Goal: Task Accomplishment & Management: Manage account settings

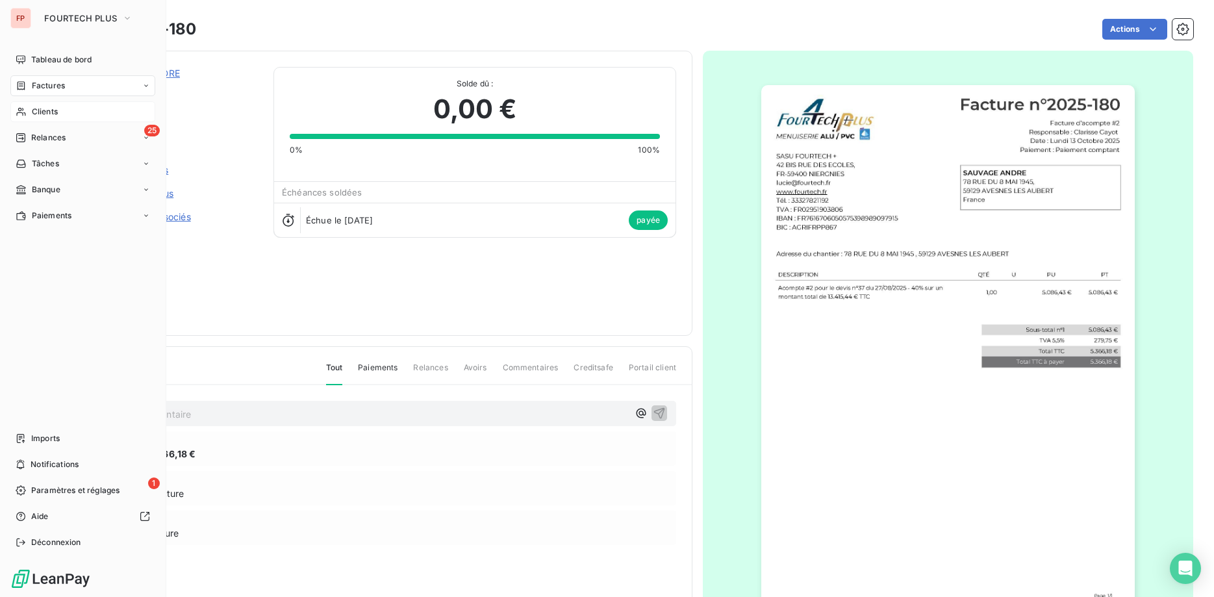
click at [57, 114] on span "Clients" at bounding box center [45, 112] width 26 height 12
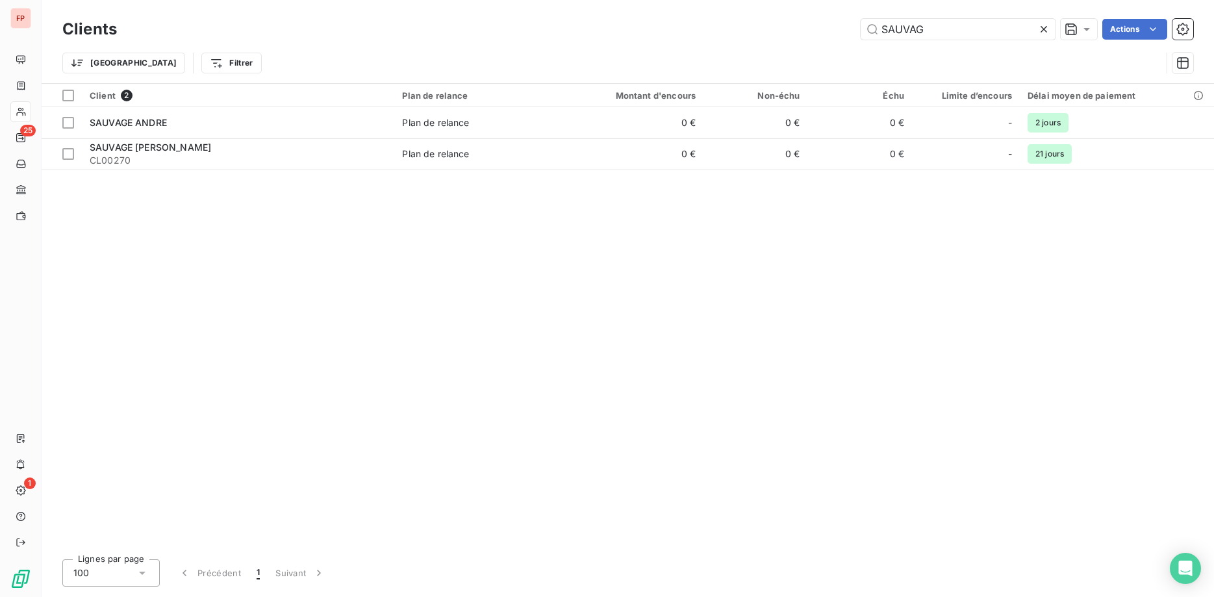
drag, startPoint x: 938, startPoint y: 29, endPoint x: 811, endPoint y: 25, distance: 126.7
click at [860, 22] on input "SAUVAG" at bounding box center [957, 29] width 195 height 21
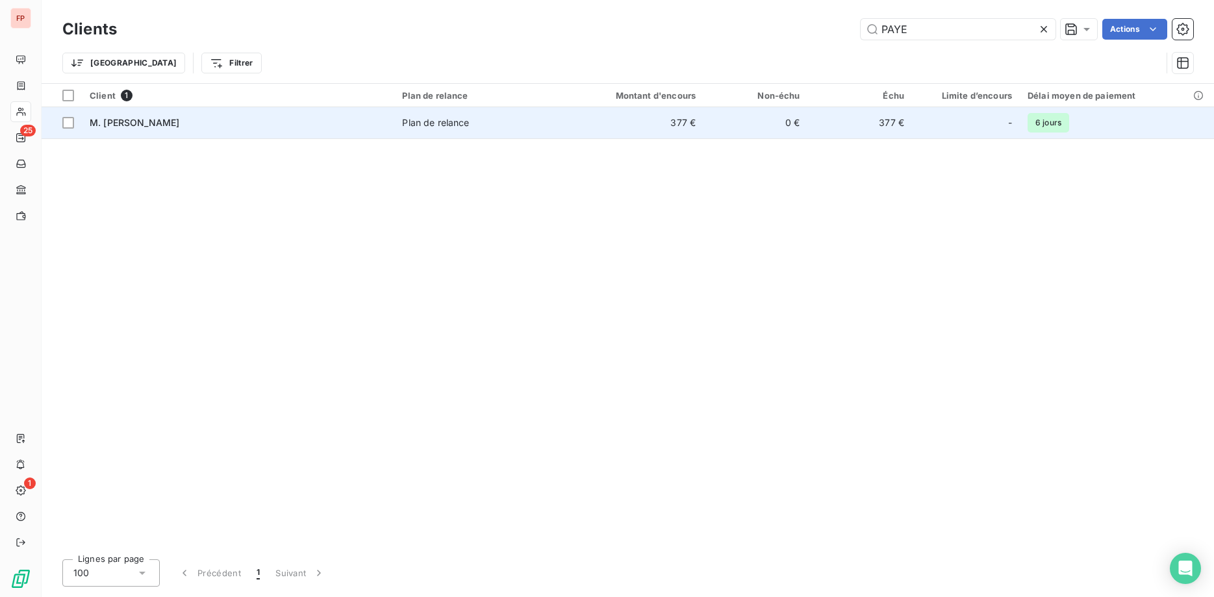
type input "PAYE"
click at [527, 127] on span "Plan de relance" at bounding box center [479, 122] width 154 height 13
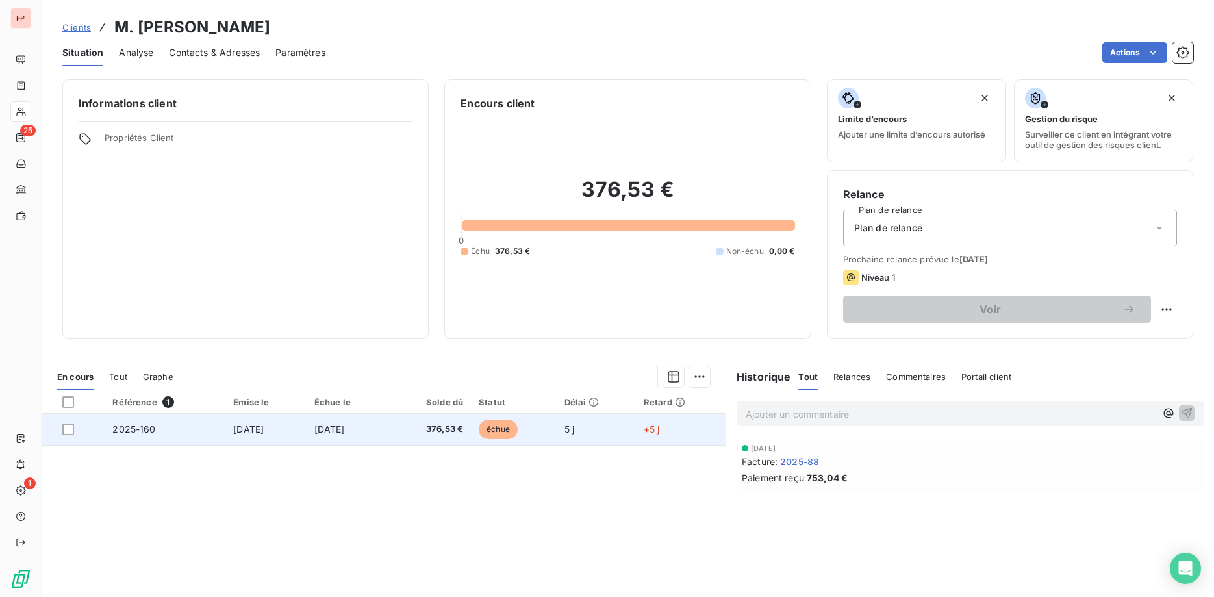
click at [458, 428] on span "376,53 €" at bounding box center [430, 429] width 68 height 13
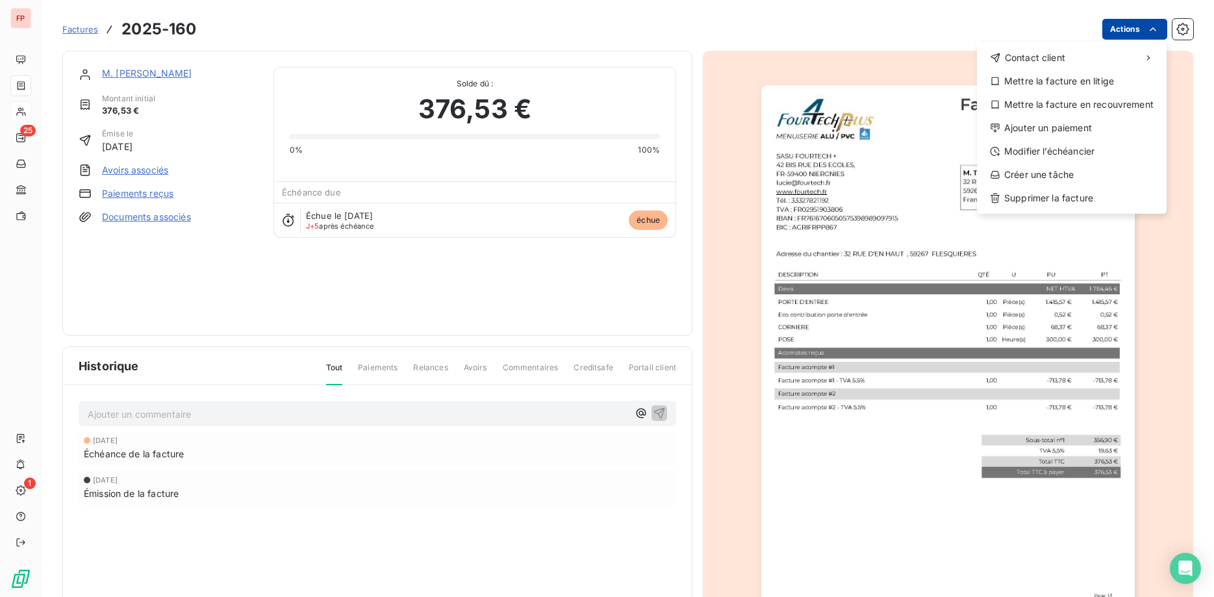
click at [1138, 28] on html "FP 25 1 Factures [PHONE_NUMBER] Actions Contact client Mettre la facture en lit…" at bounding box center [607, 298] width 1214 height 597
click at [1062, 134] on div "Ajouter un paiement" at bounding box center [1071, 128] width 179 height 21
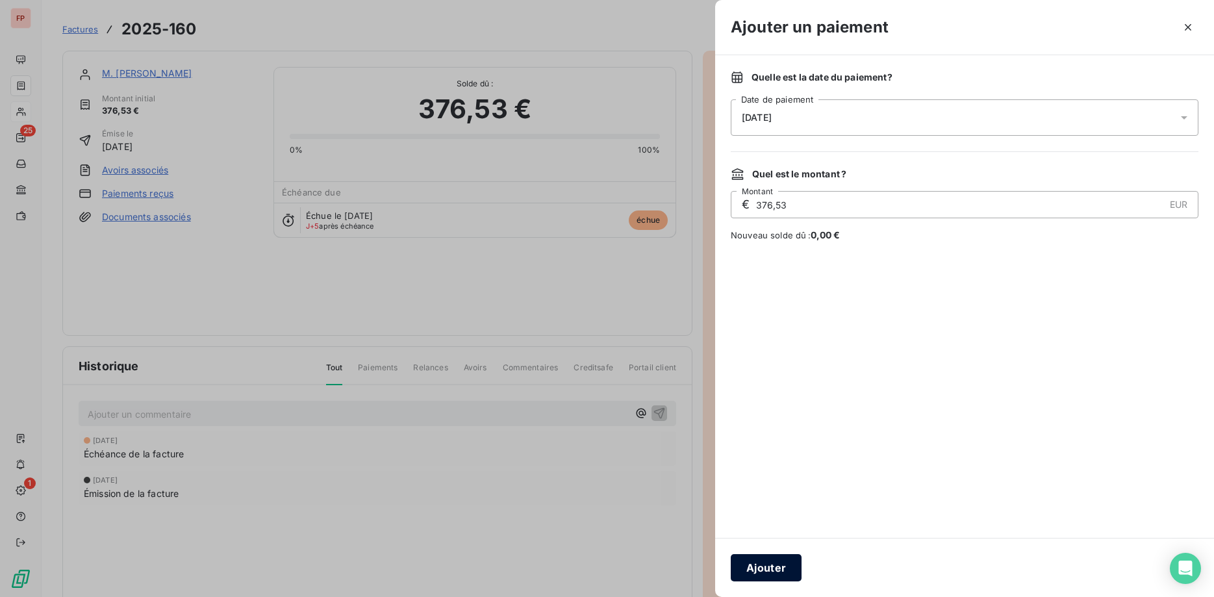
click at [777, 573] on button "Ajouter" at bounding box center [766, 567] width 71 height 27
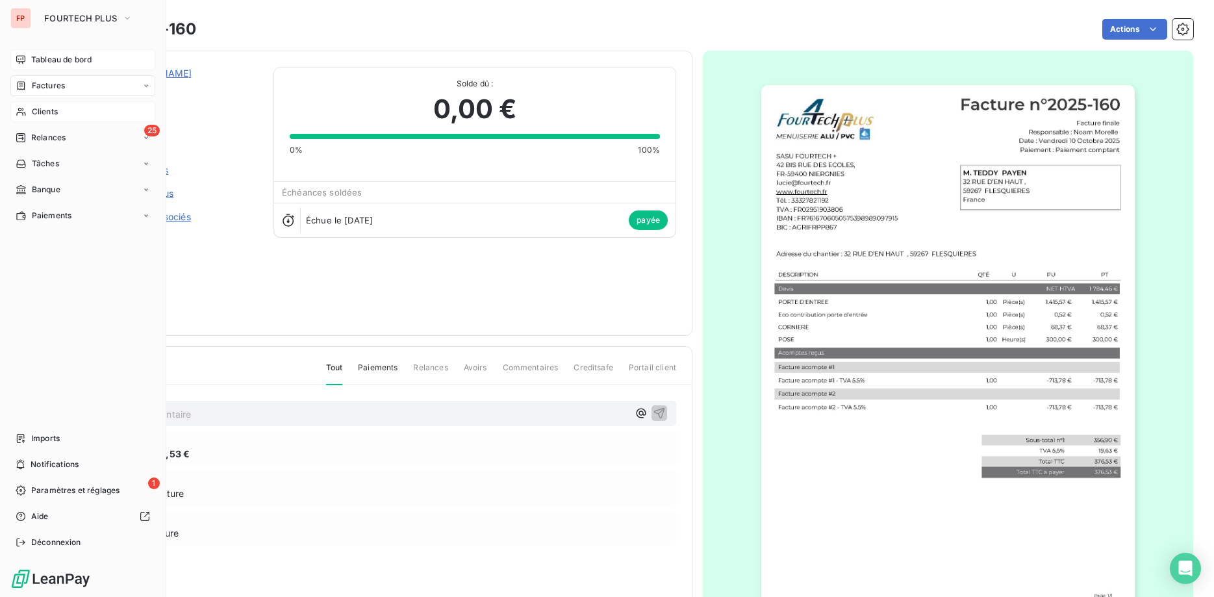
click at [58, 60] on span "Tableau de bord" at bounding box center [61, 60] width 60 height 12
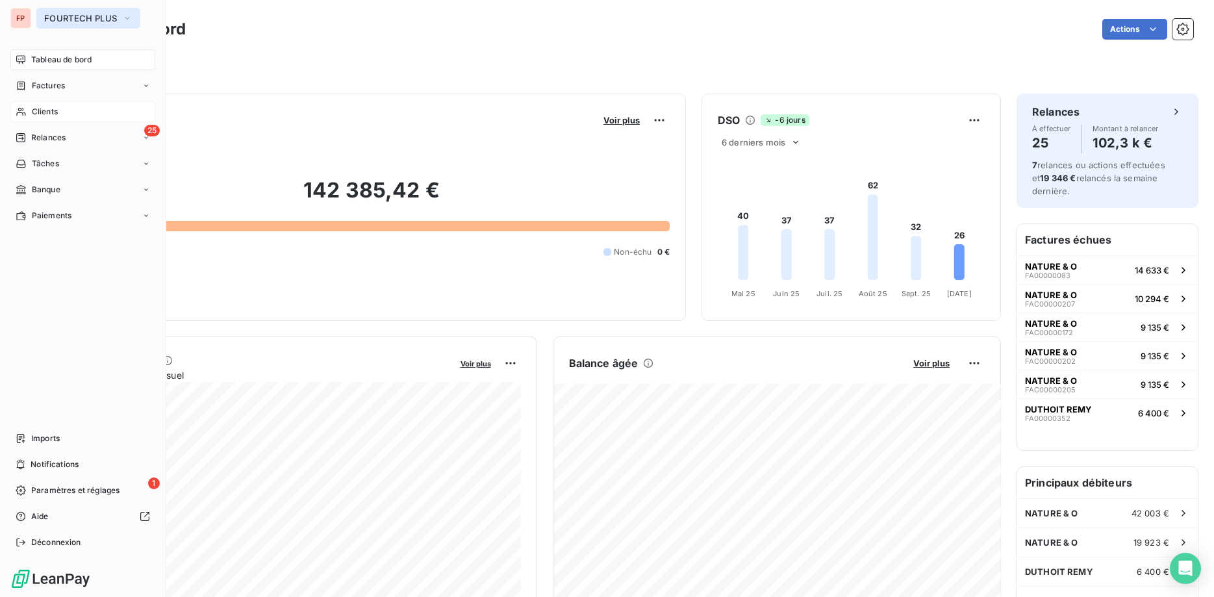
click at [64, 19] on span "FOURTECH PLUS" at bounding box center [80, 18] width 73 height 10
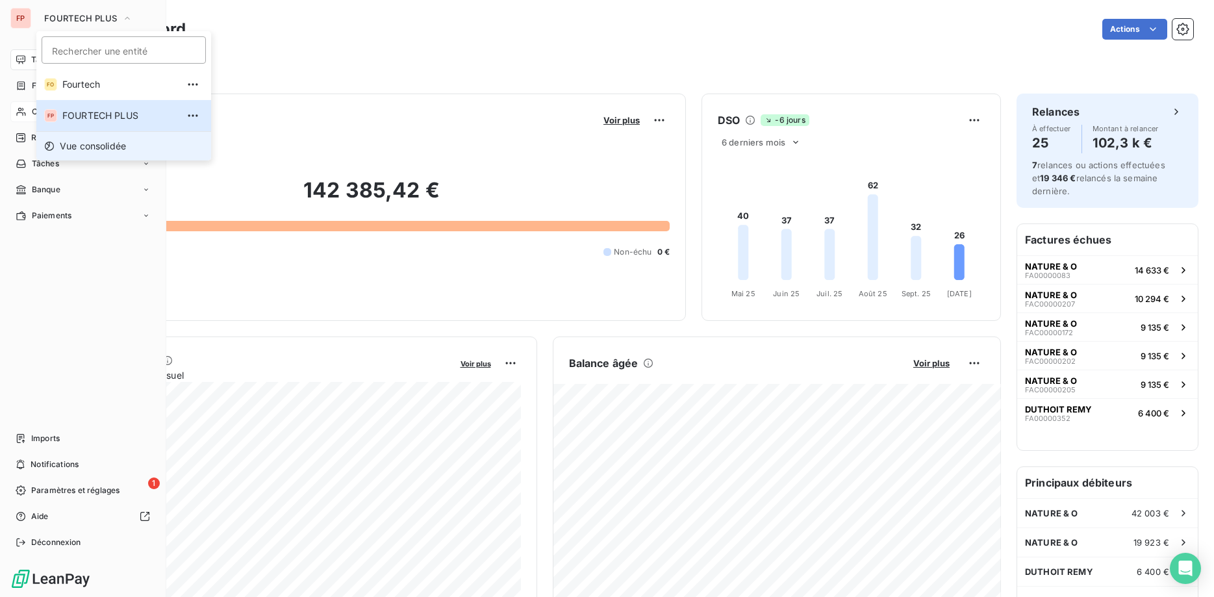
click at [94, 144] on span "Vue consolidée" at bounding box center [93, 146] width 66 height 13
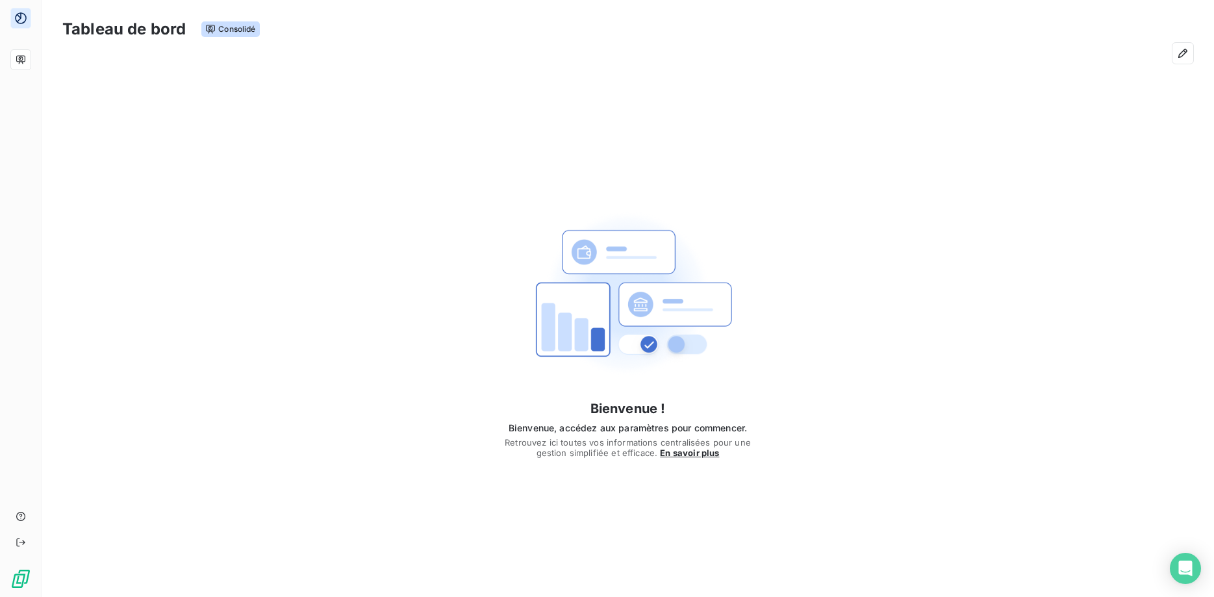
click at [677, 318] on img at bounding box center [628, 294] width 208 height 208
click at [1183, 49] on icon "button" at bounding box center [1182, 53] width 13 height 13
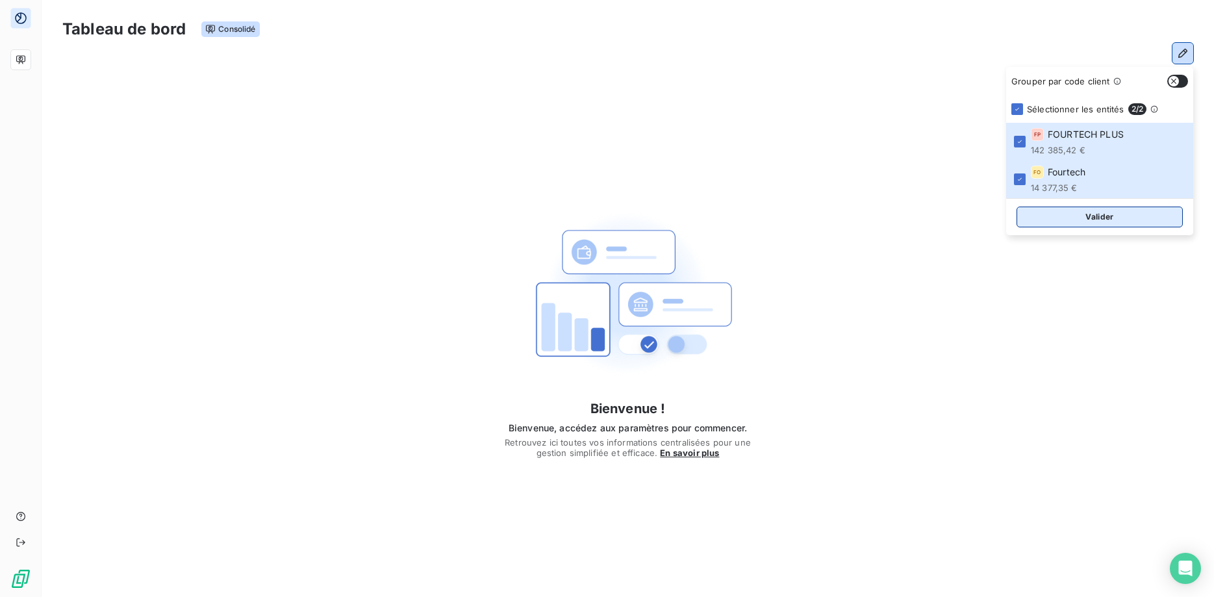
click at [1100, 221] on button "Valider" at bounding box center [1099, 217] width 166 height 21
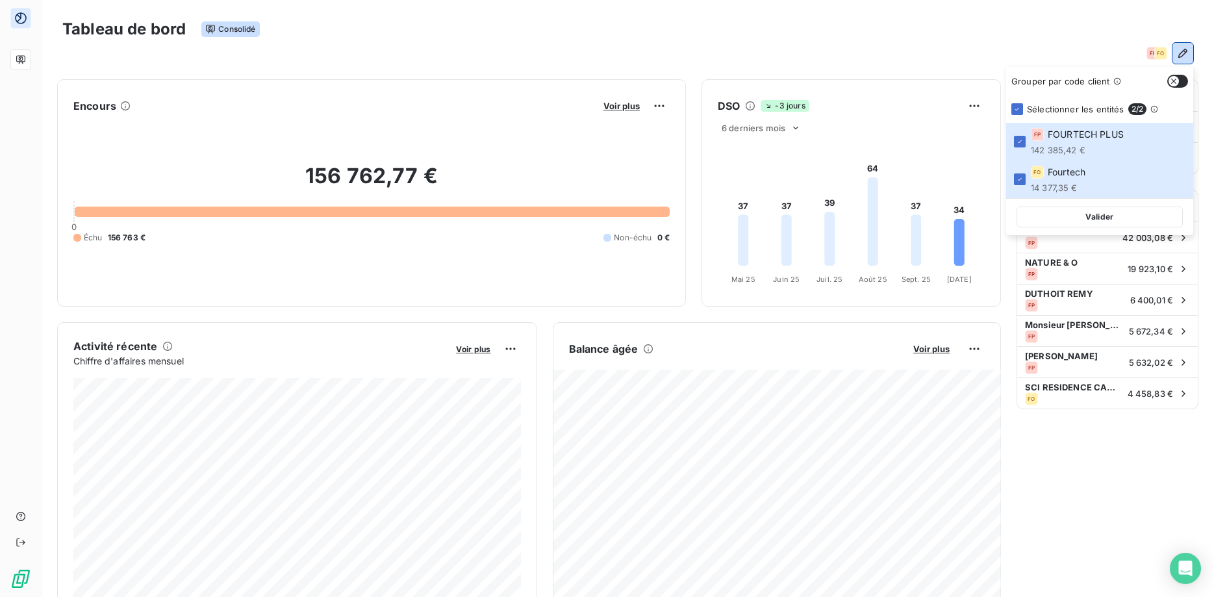
click at [1174, 79] on icon "button" at bounding box center [1173, 81] width 10 height 10
click at [1105, 216] on button "Valider" at bounding box center [1099, 217] width 166 height 21
click at [1177, 79] on icon "button" at bounding box center [1181, 81] width 10 height 10
click at [1111, 218] on button "Valider" at bounding box center [1099, 217] width 166 height 21
click at [1179, 79] on button "button" at bounding box center [1177, 81] width 21 height 13
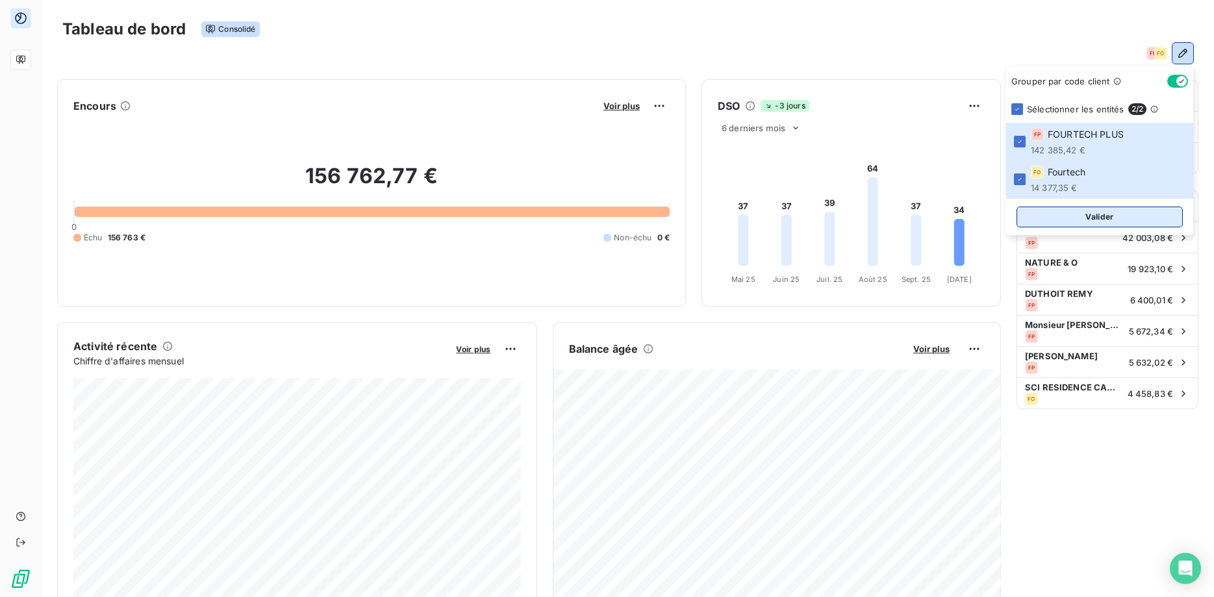
click at [1110, 217] on button "Valider" at bounding box center [1099, 217] width 166 height 21
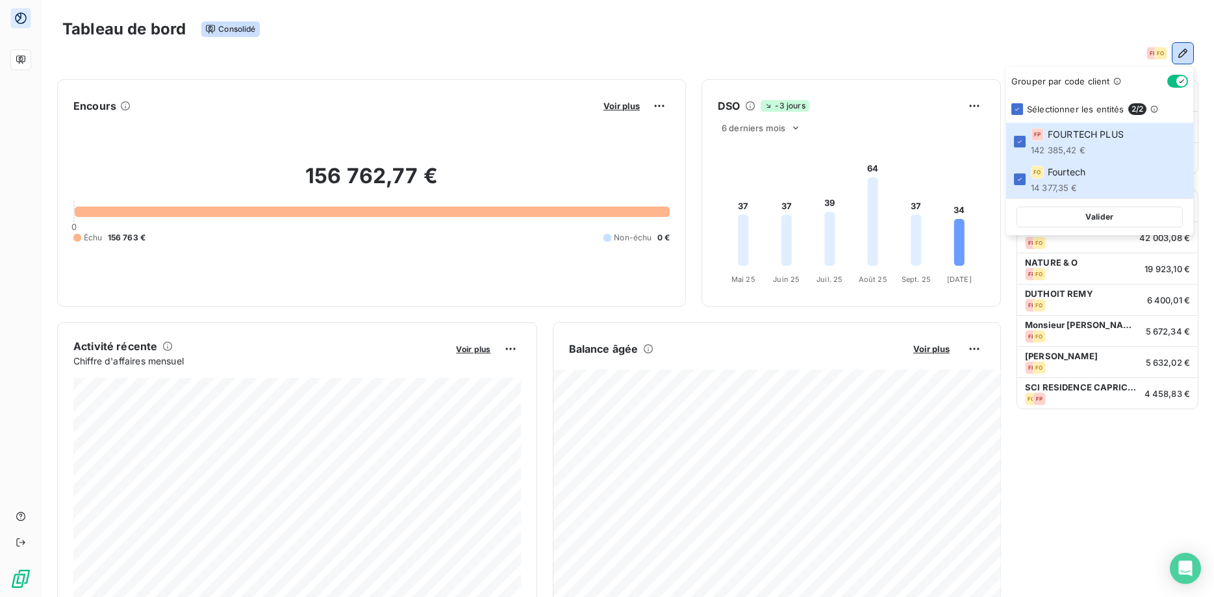
click at [1180, 77] on icon "button" at bounding box center [1181, 81] width 10 height 10
click at [1113, 218] on button "Valider" at bounding box center [1099, 217] width 166 height 21
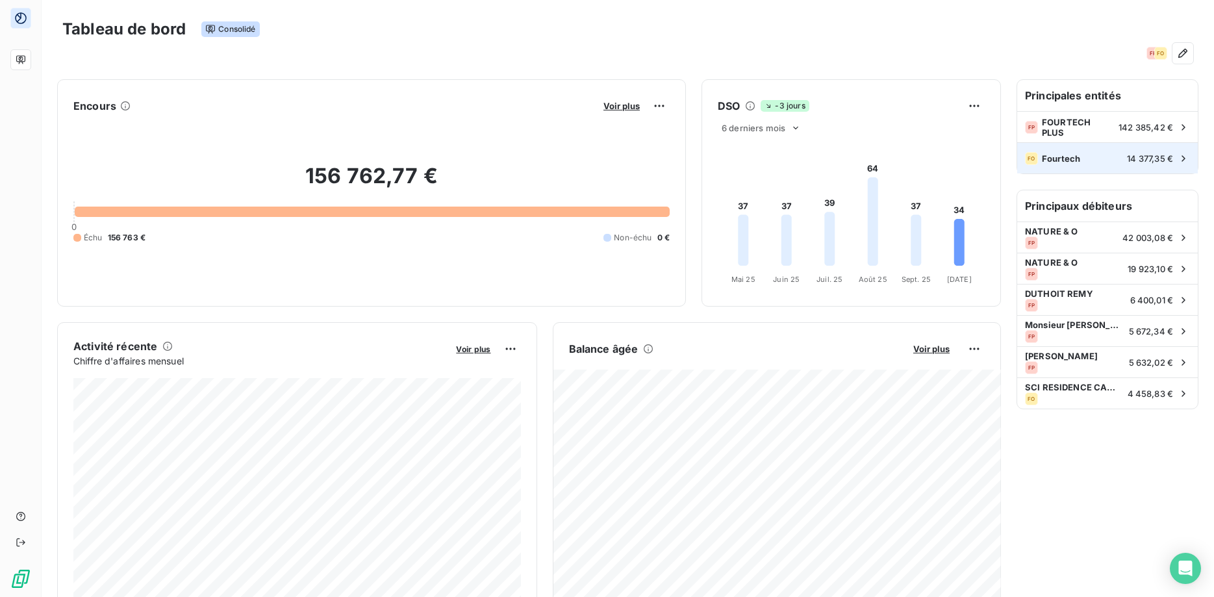
click at [1112, 156] on span "Fourtech" at bounding box center [1082, 158] width 81 height 10
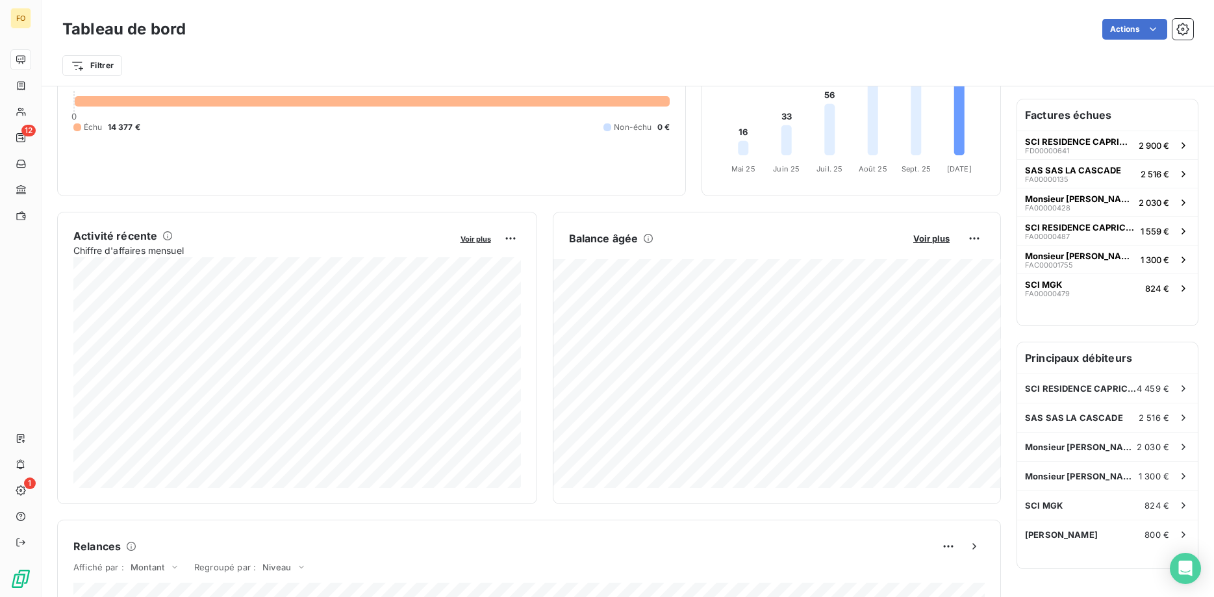
scroll to position [133, 0]
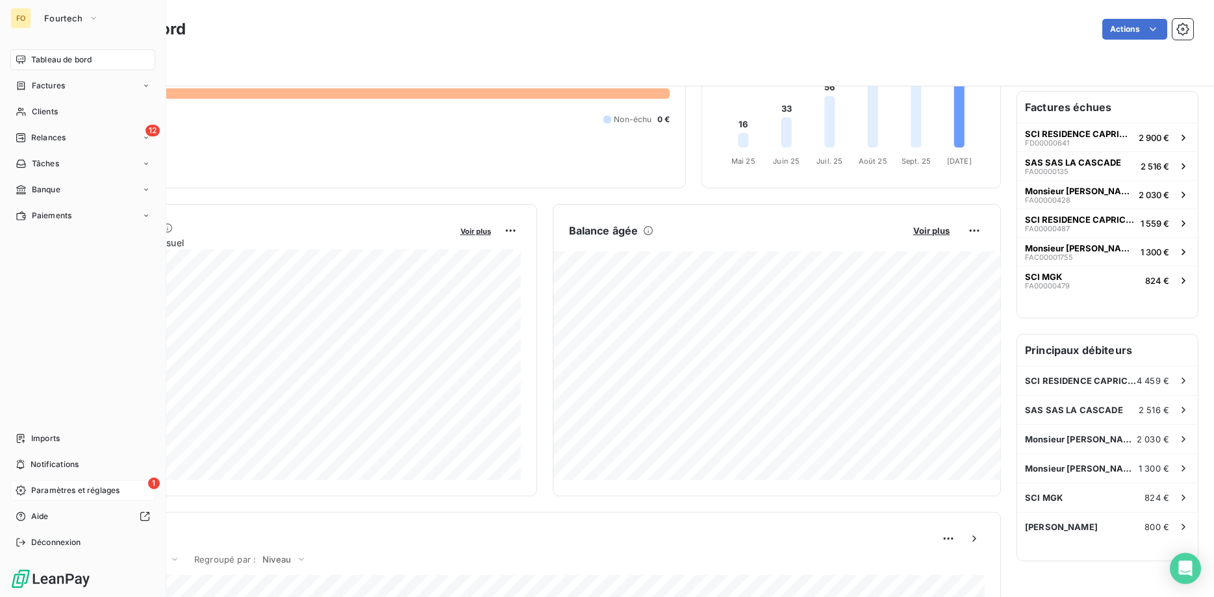
click at [34, 492] on span "Paramètres et réglages" at bounding box center [75, 490] width 88 height 12
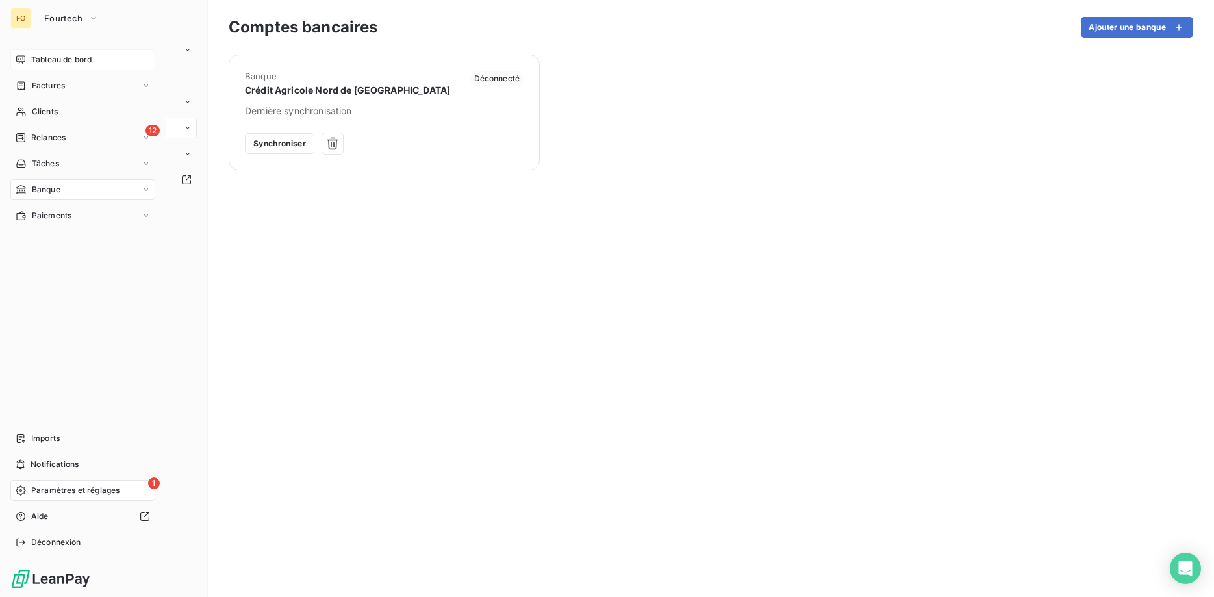
click at [51, 60] on span "Tableau de bord" at bounding box center [61, 60] width 60 height 12
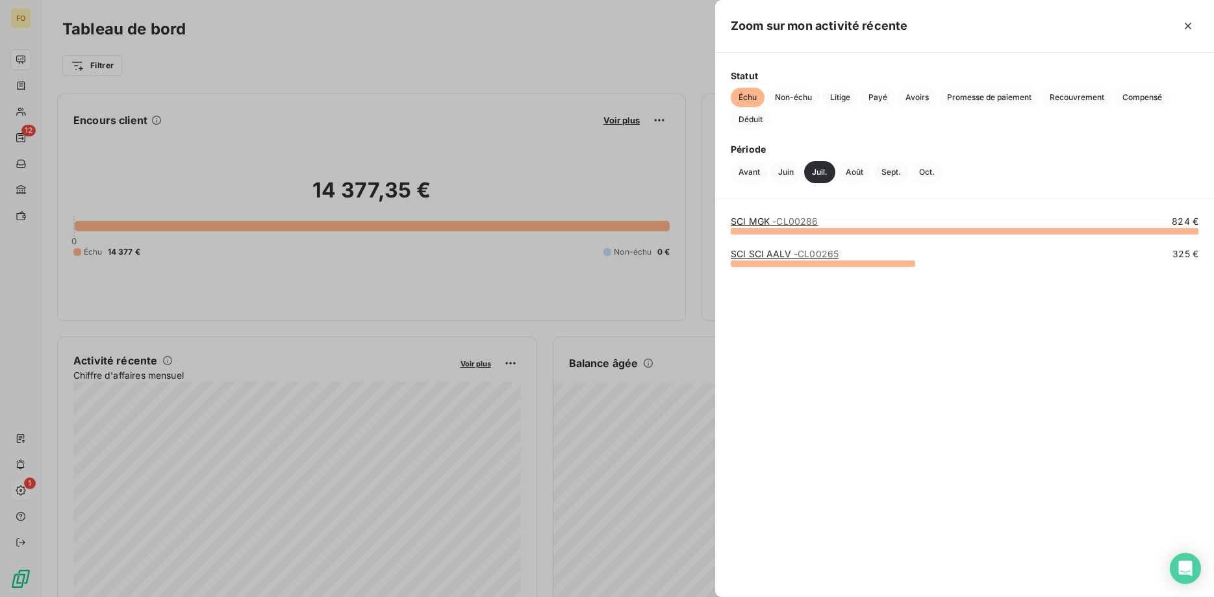
click at [236, 84] on div at bounding box center [607, 298] width 1214 height 597
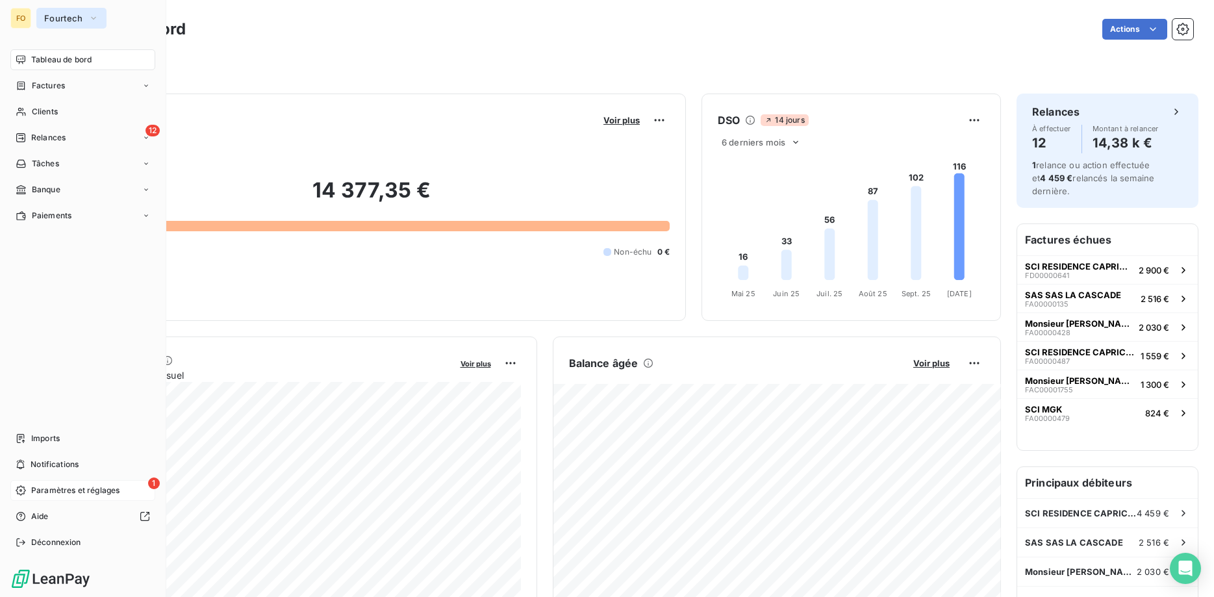
click at [75, 20] on span "Fourtech" at bounding box center [63, 18] width 39 height 10
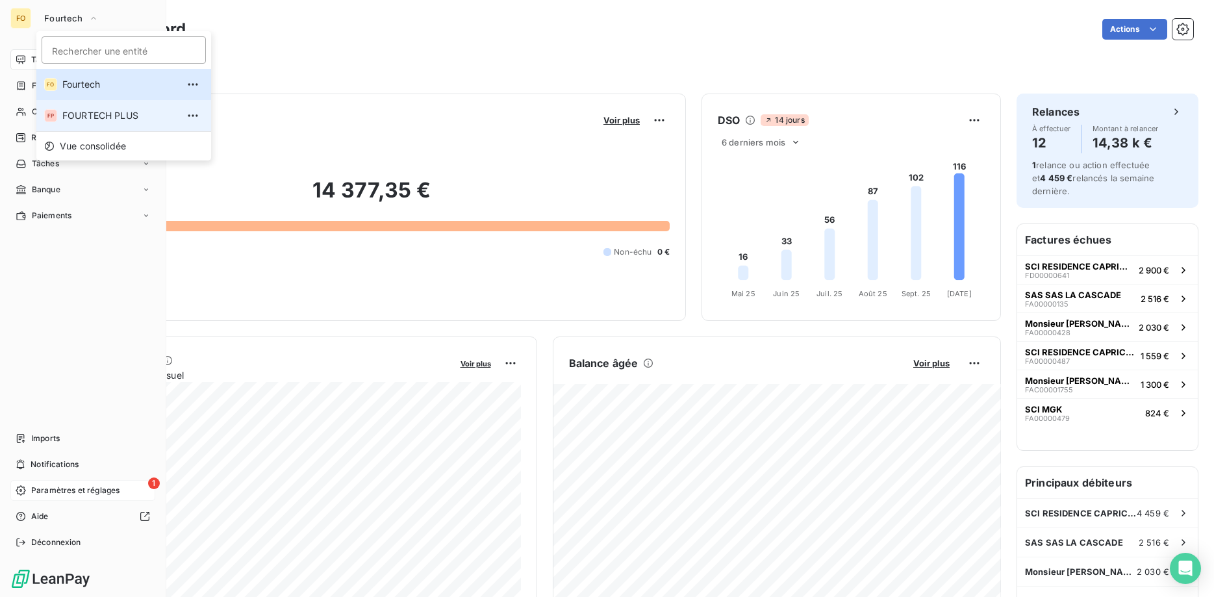
click at [91, 108] on li "FP FOURTECH PLUS" at bounding box center [123, 115] width 175 height 31
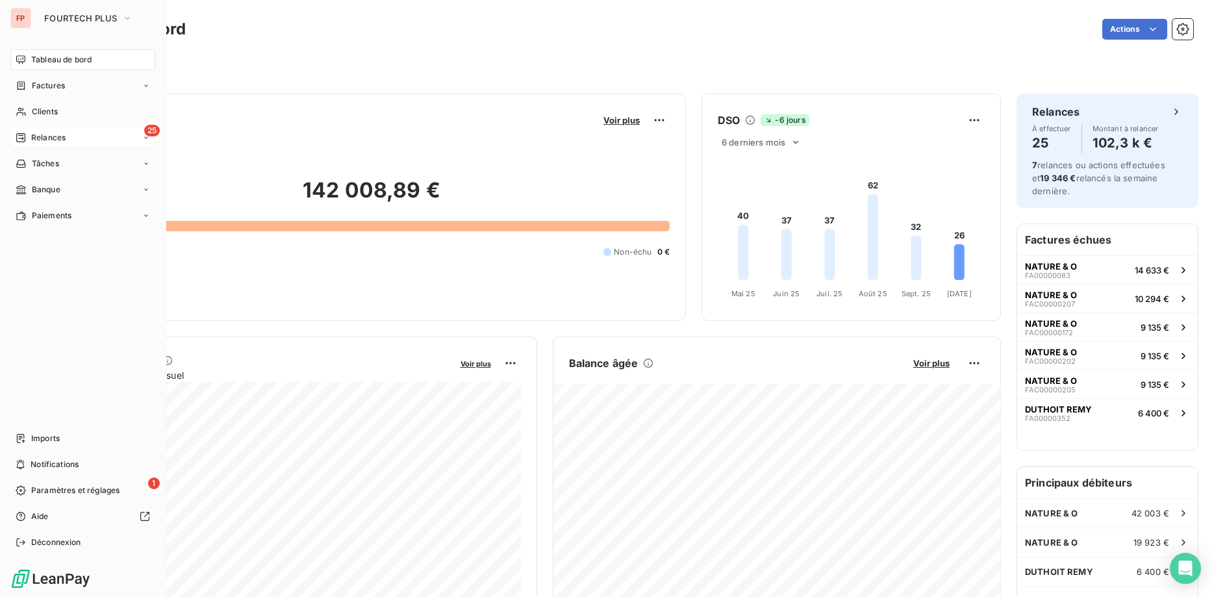
click at [71, 135] on div "25 Relances" at bounding box center [82, 137] width 145 height 21
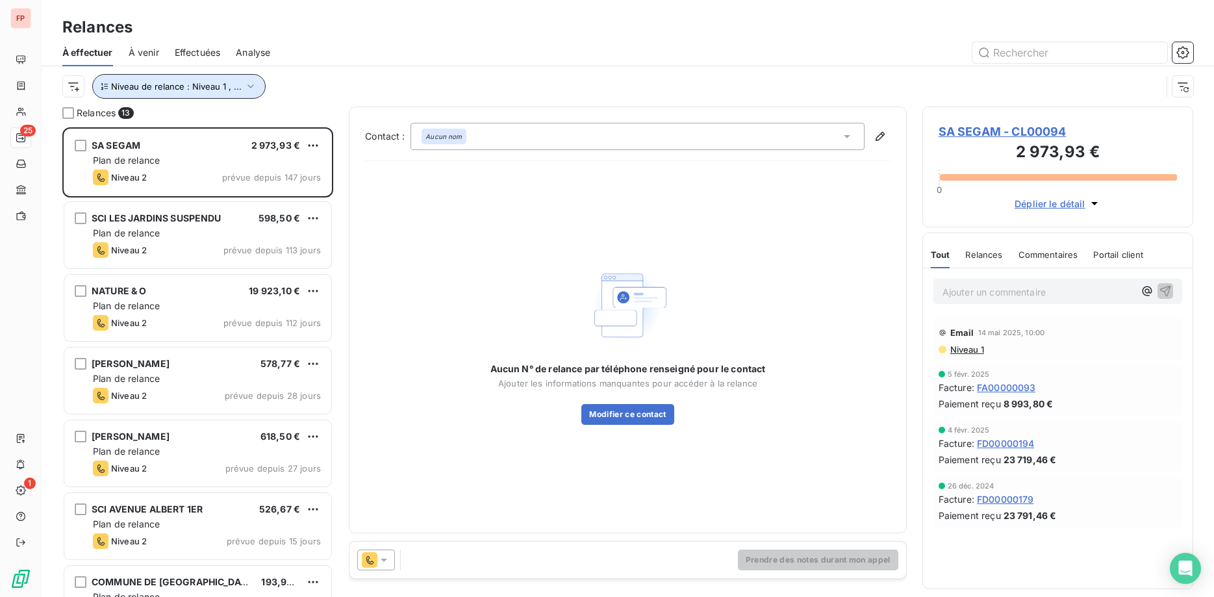
click at [253, 89] on icon "button" at bounding box center [250, 86] width 13 height 13
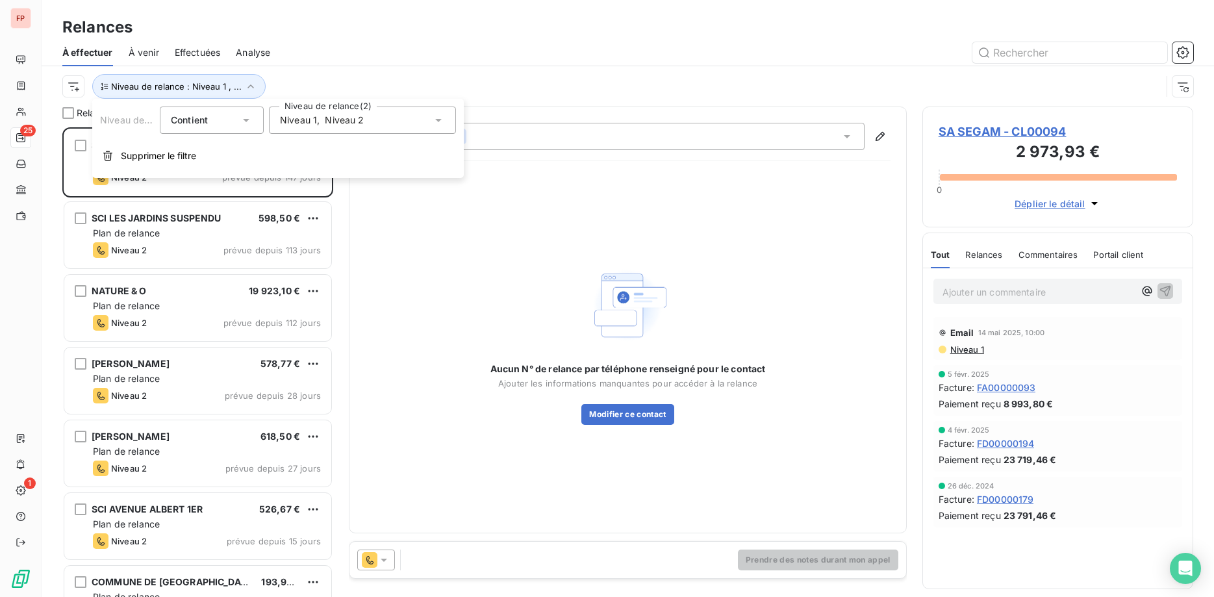
click at [326, 116] on span "Niveau 2" at bounding box center [344, 120] width 39 height 13
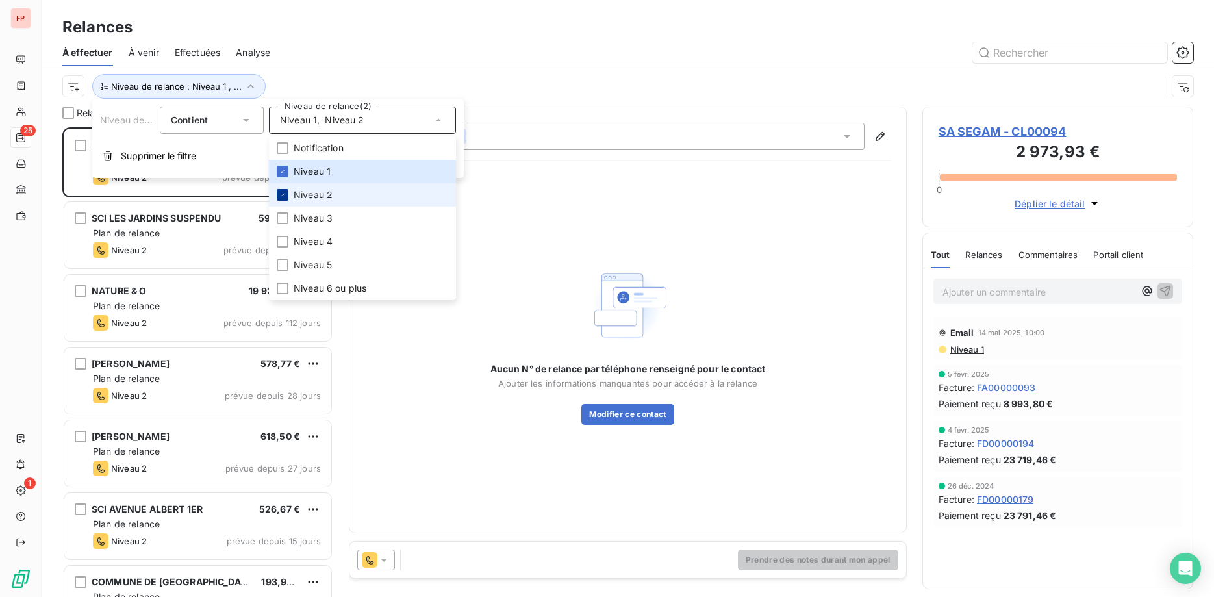
click at [281, 195] on icon at bounding box center [283, 195] width 8 height 8
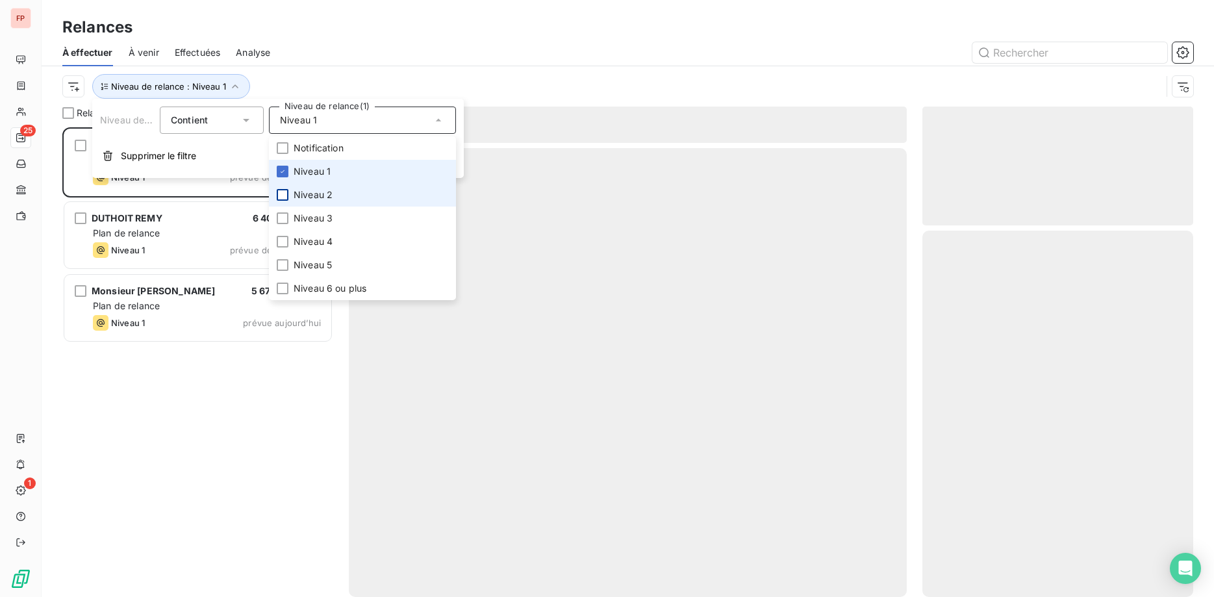
scroll to position [470, 271]
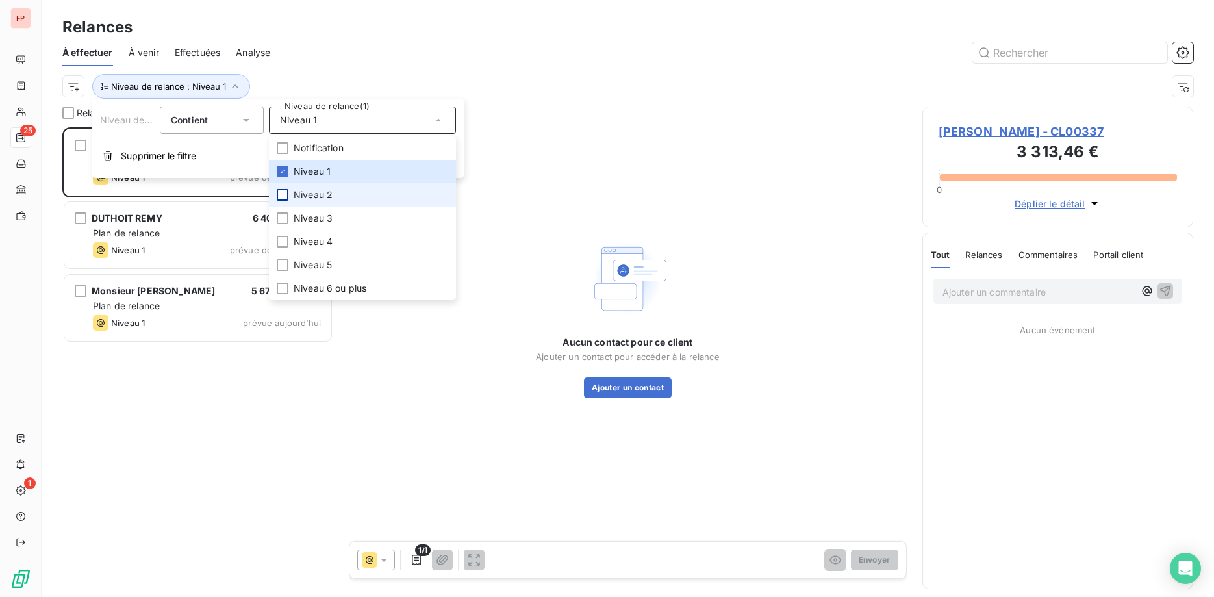
click at [324, 79] on div "Niveau de relance : Niveau 1" at bounding box center [611, 86] width 1099 height 25
